Goal: Information Seeking & Learning: Understand process/instructions

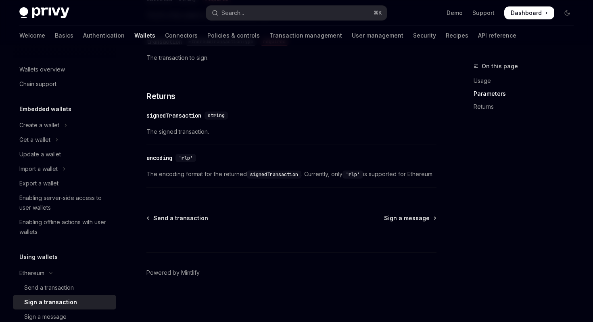
scroll to position [164, 0]
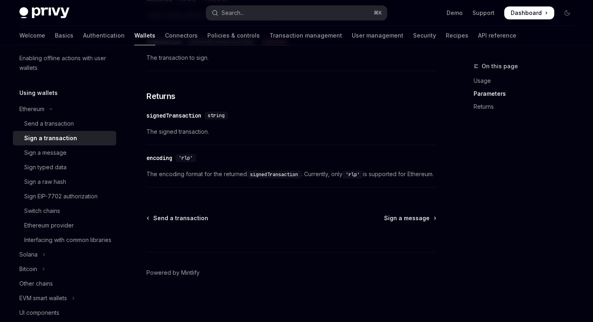
click at [97, 134] on div "Sign a transaction" at bounding box center [67, 138] width 87 height 10
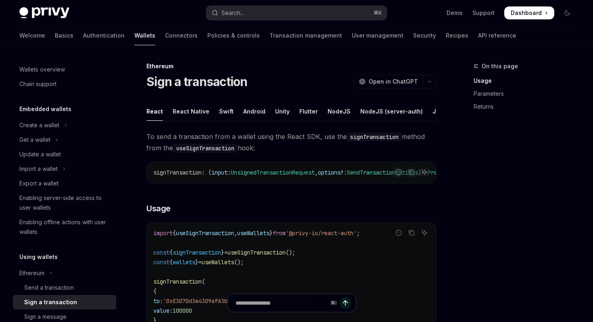
scroll to position [111, 0]
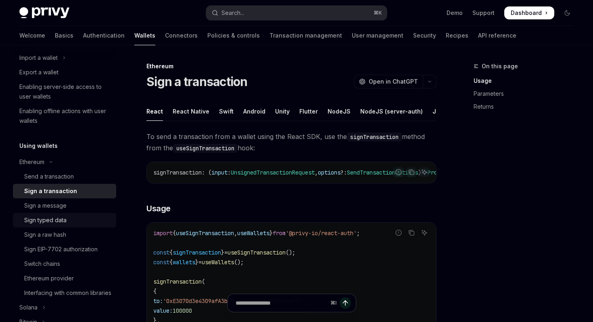
click at [86, 220] on div "Sign typed data" at bounding box center [67, 220] width 87 height 10
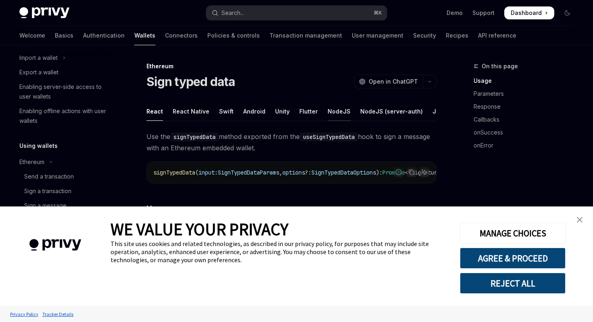
click at [334, 109] on div "NodeJS" at bounding box center [339, 111] width 23 height 19
type textarea "*"
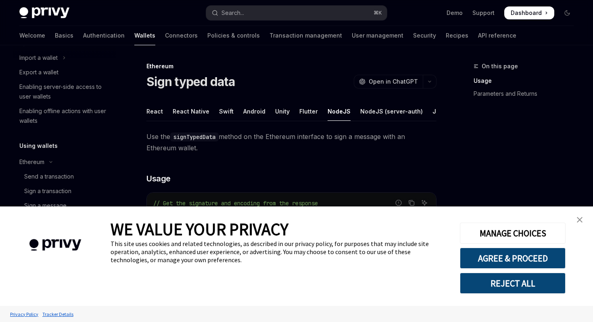
click at [580, 215] on link "close banner" at bounding box center [580, 219] width 16 height 16
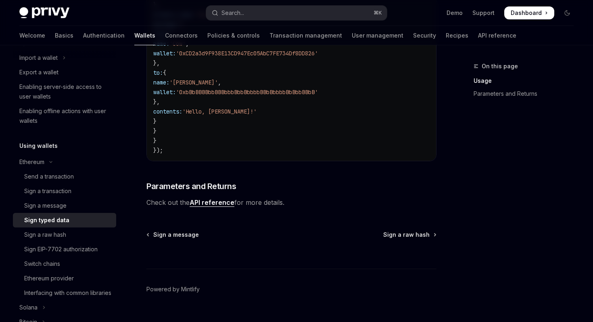
scroll to position [496, 0]
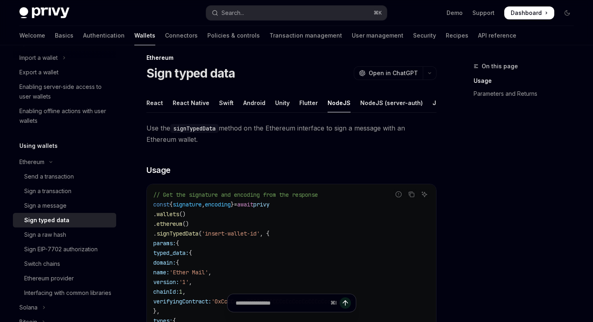
scroll to position [0, 0]
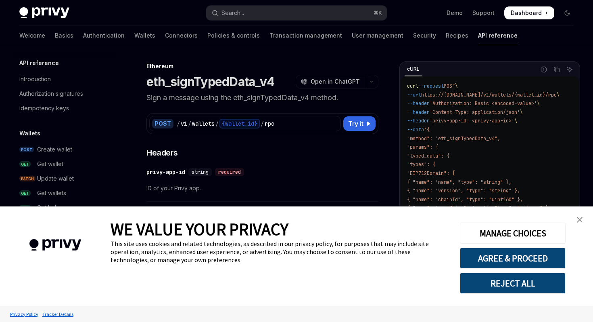
scroll to position [155, 0]
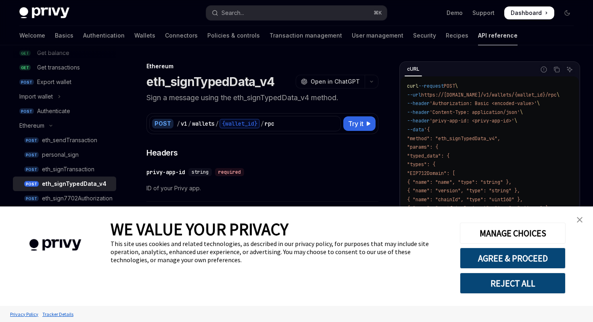
click at [580, 219] on img "close banner" at bounding box center [580, 220] width 6 height 6
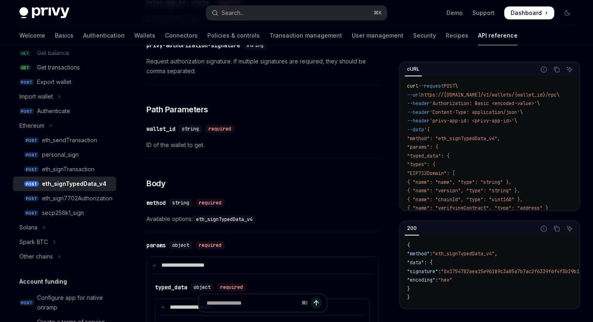
scroll to position [0, 0]
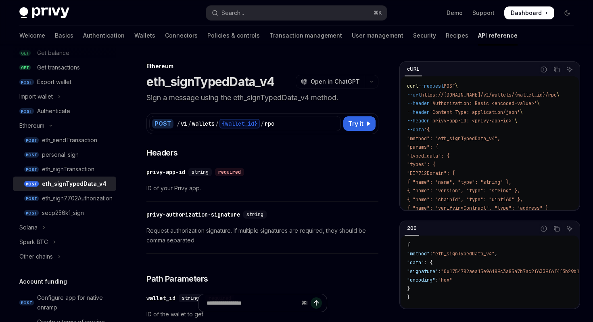
click at [247, 83] on h1 "eth_signTypedData_v4" at bounding box center [210, 81] width 128 height 15
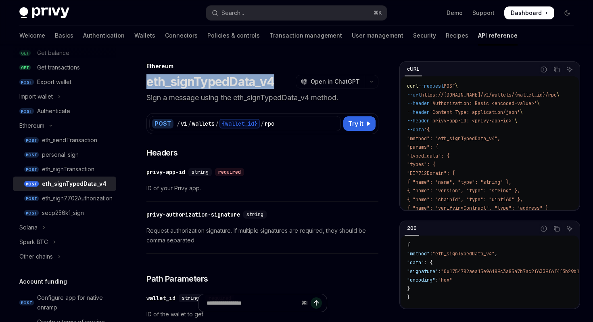
copy h1 "eth_signTypedData_v4"
click at [284, 79] on div "eth_signTypedData_v4 OpenAI Open in ChatGPT" at bounding box center [262, 81] width 232 height 15
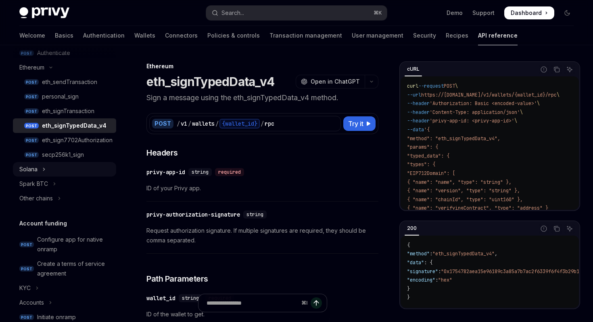
scroll to position [213, 0]
click at [260, 8] on button "Search... ⌘ K" at bounding box center [296, 13] width 180 height 15
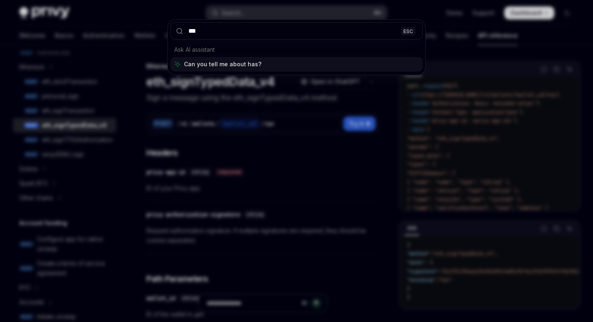
type input "****"
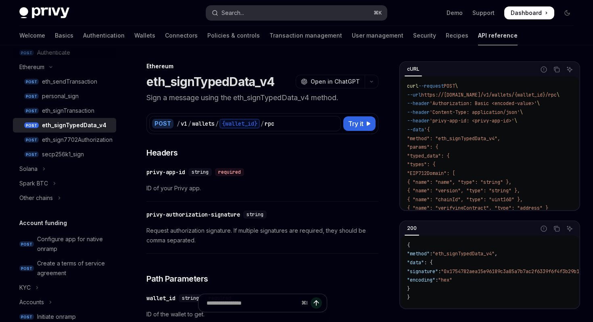
type textarea "*"
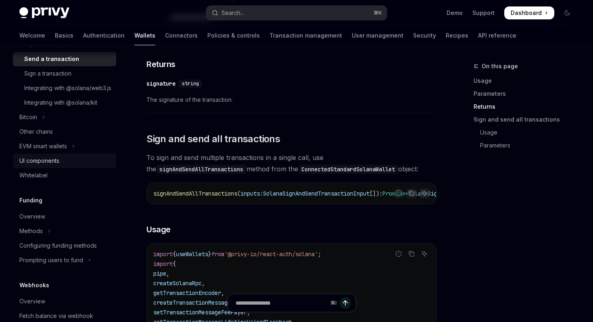
scroll to position [287, 0]
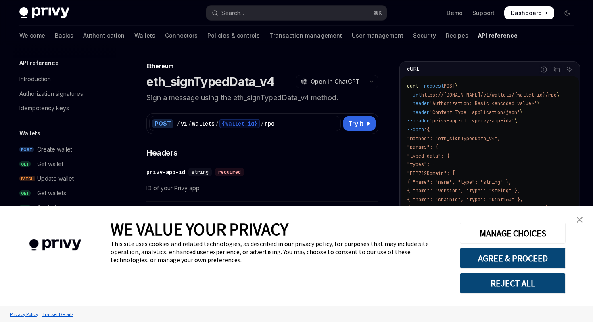
type textarea "*"
